Goal: Information Seeking & Learning: Learn about a topic

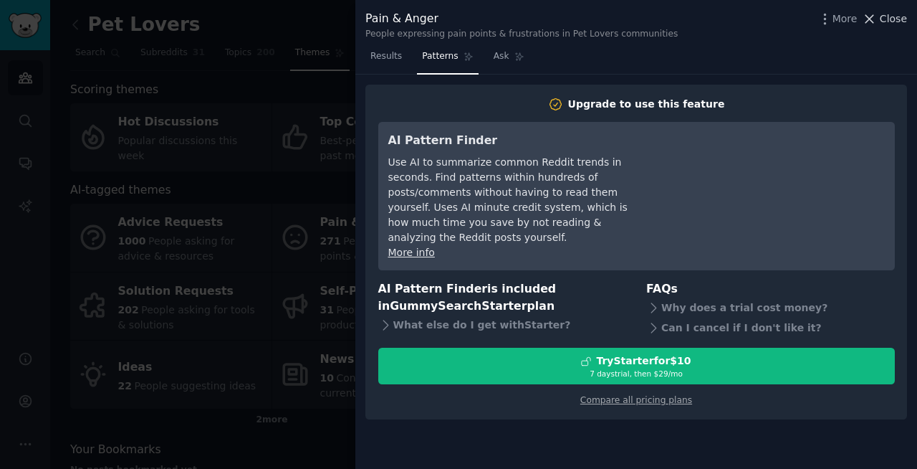
click at [892, 24] on span "Close" at bounding box center [893, 18] width 27 height 15
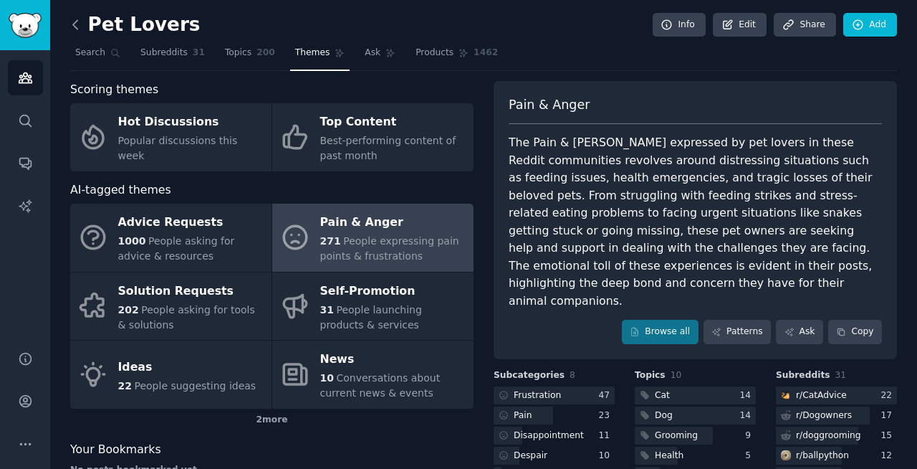
click at [75, 26] on icon at bounding box center [75, 24] width 15 height 15
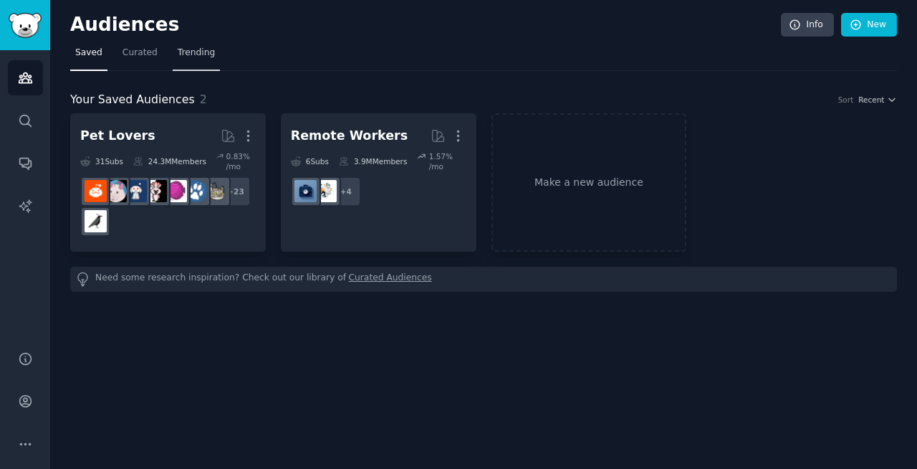
click at [181, 54] on span "Trending" at bounding box center [196, 53] width 37 height 13
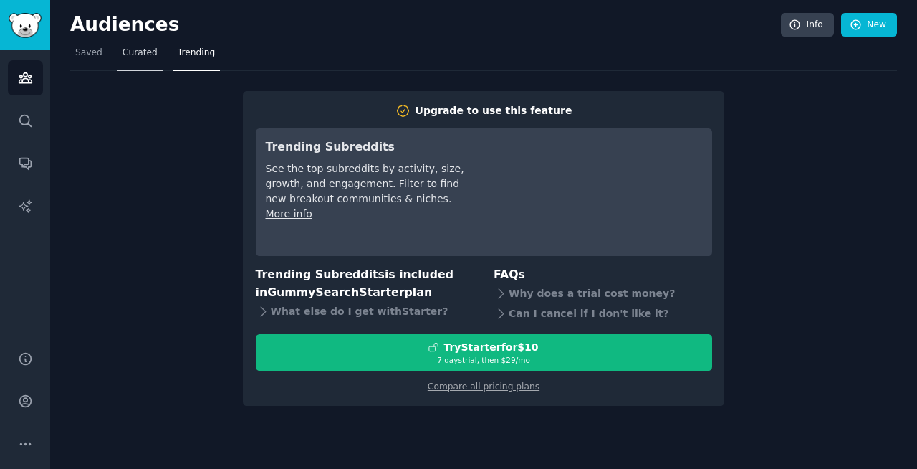
click at [148, 54] on span "Curated" at bounding box center [140, 53] width 35 height 13
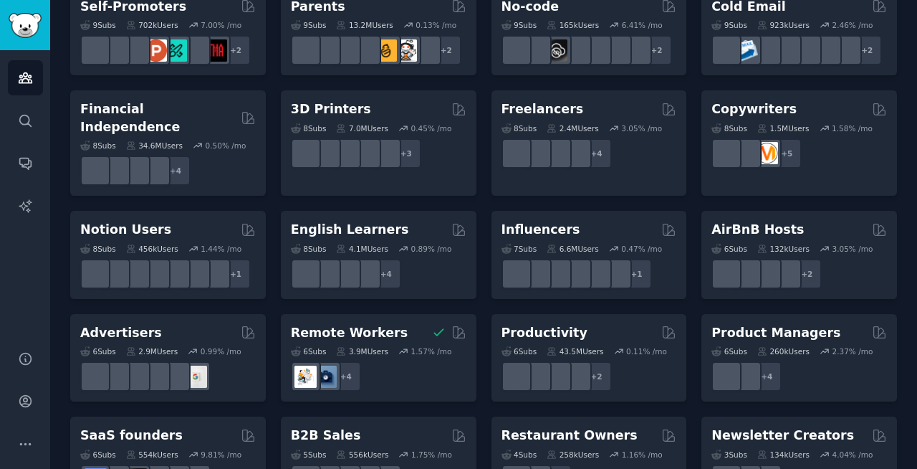
scroll to position [678, 0]
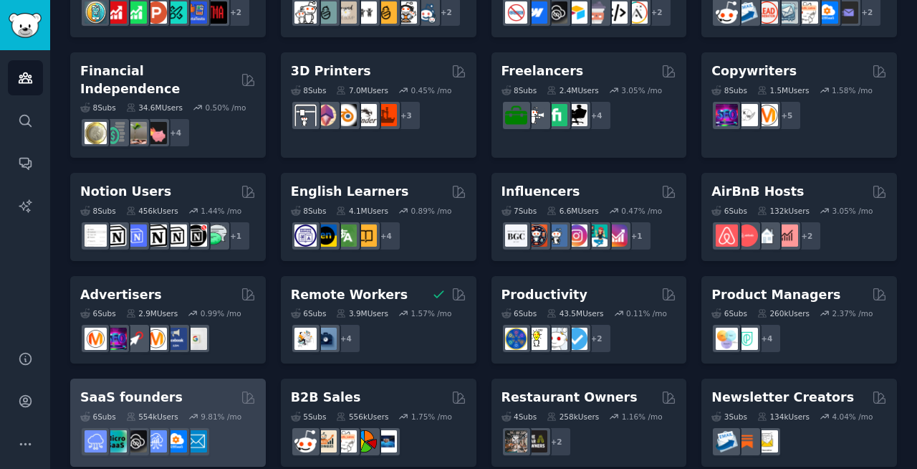
click at [211, 388] on div "SaaS founders Curated by GummySearch" at bounding box center [168, 397] width 176 height 18
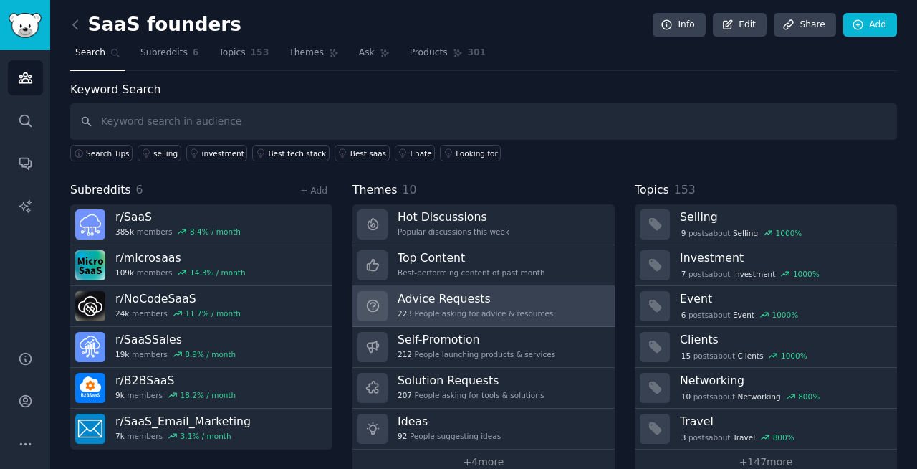
scroll to position [26, 0]
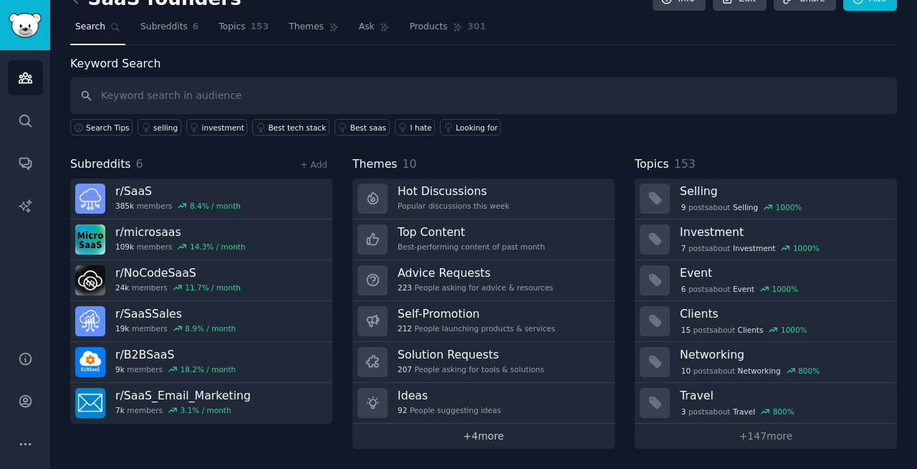
click at [478, 433] on link "+ 4 more" at bounding box center [484, 436] width 262 height 25
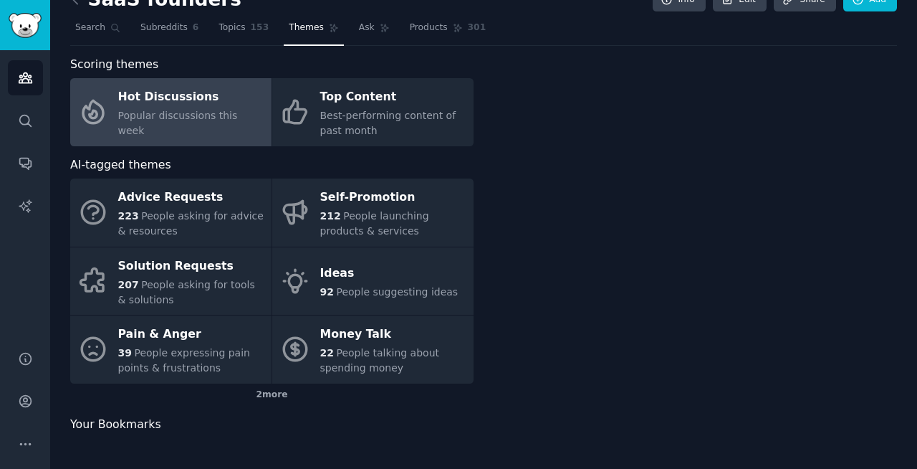
scroll to position [25, 0]
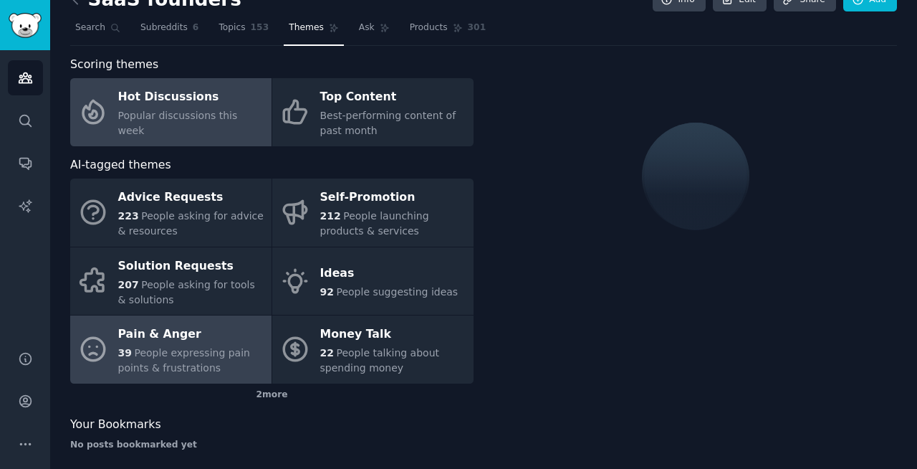
click at [221, 359] on span "People expressing pain points & frustrations" at bounding box center [184, 360] width 132 height 27
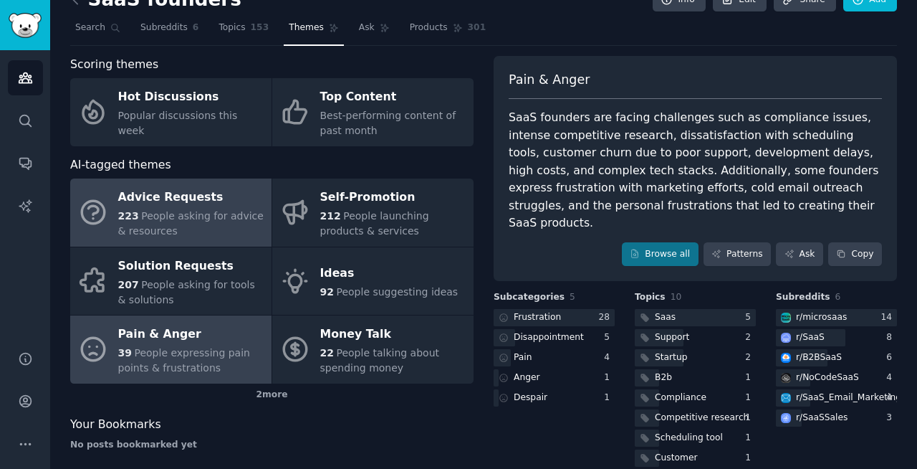
click at [230, 229] on div "223 People asking for advice & resources" at bounding box center [191, 224] width 146 height 30
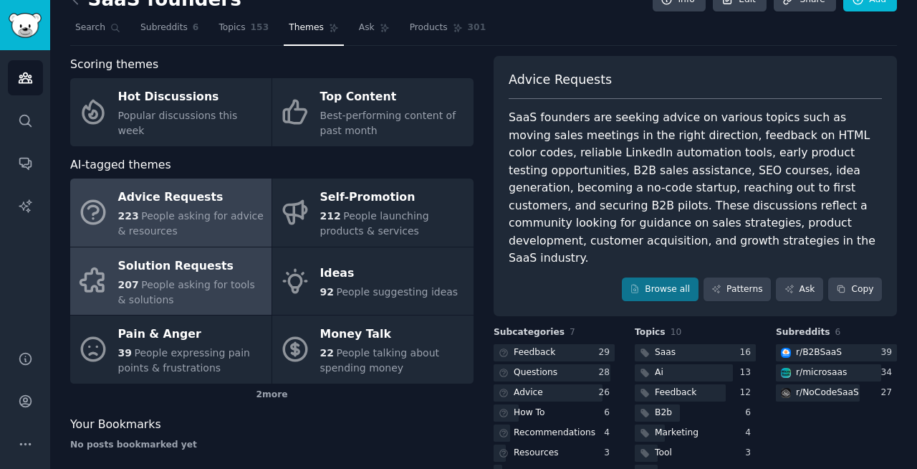
click at [227, 285] on span "People asking for tools & solutions" at bounding box center [186, 292] width 137 height 27
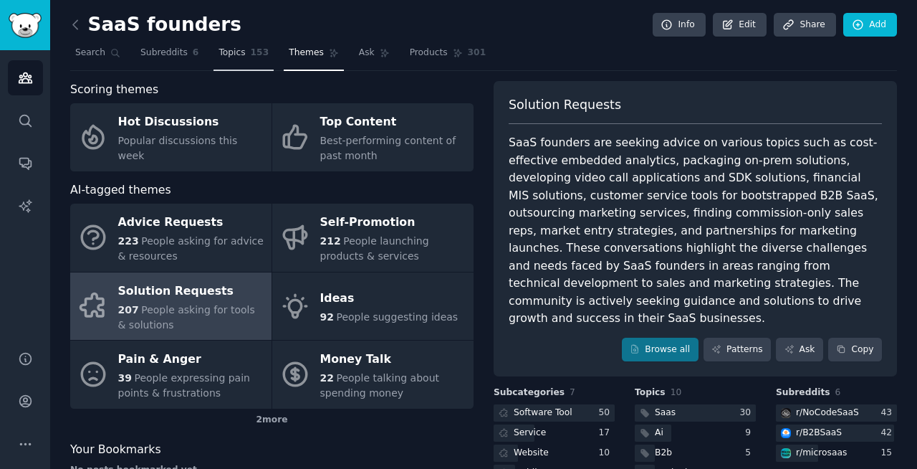
click at [234, 60] on link "Topics 153" at bounding box center [244, 56] width 60 height 29
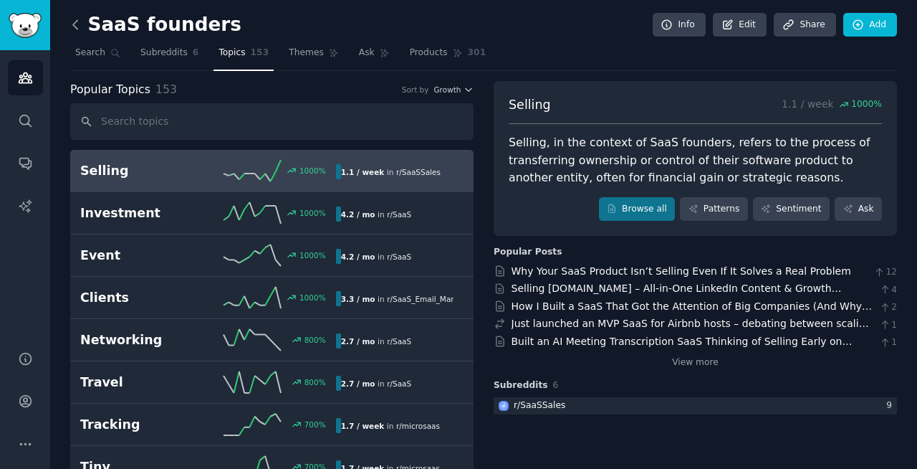
click at [79, 24] on icon at bounding box center [75, 24] width 15 height 15
